Goal: Check status: Check status

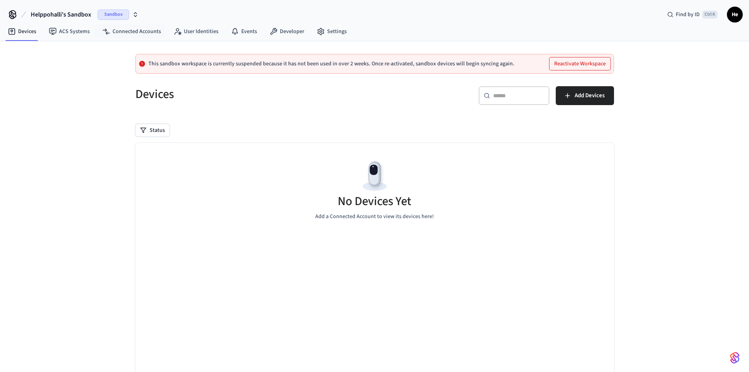
click at [115, 19] on span "Sandbox" at bounding box center [114, 14] width 32 height 10
click at [98, 50] on div "Helppohalli Production" at bounding box center [82, 51] width 108 height 10
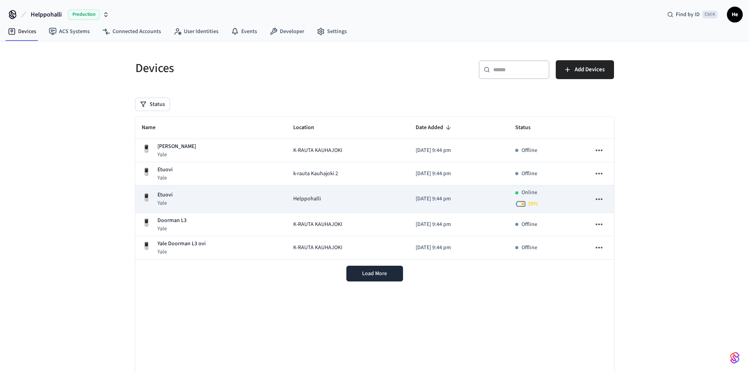
click at [236, 194] on div "Etuovi Yale" at bounding box center [211, 199] width 139 height 16
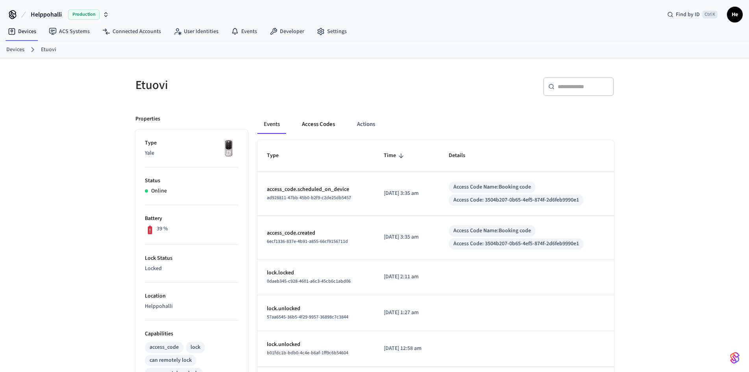
click at [308, 121] on button "Access Codes" at bounding box center [319, 124] width 46 height 19
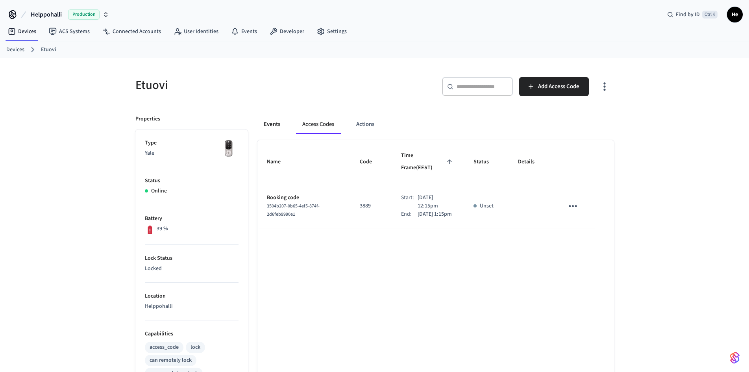
click at [266, 126] on button "Events" at bounding box center [272, 124] width 29 height 19
